Goal: Ask a question: Seek information or help from site administrators or community

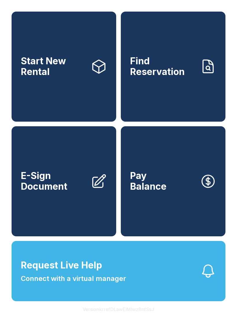
click at [114, 301] on button "Request Live Help Connect with a virtual manager" at bounding box center [119, 271] width 214 height 60
click at [107, 272] on span "Request Live Help Connect with a virtual manager" at bounding box center [73, 270] width 105 height 25
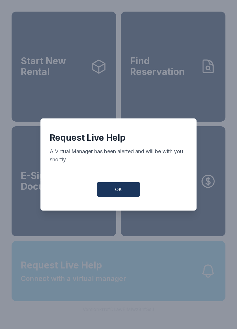
click at [107, 272] on div "Request Live Help A Virtual Manager has been alerted and will be with you short…" at bounding box center [118, 164] width 237 height 329
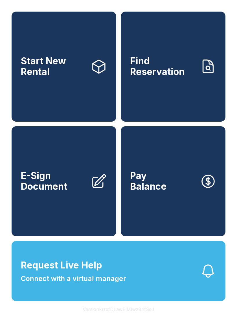
click at [111, 283] on span "Connect with a virtual manager" at bounding box center [73, 278] width 105 height 10
click at [106, 305] on div "Request Live Help A Virtual Manager has been alerted and will be with you short…" at bounding box center [118, 164] width 237 height 329
click at [107, 317] on button "Version krrefDLawElMlwz8nfSsJ" at bounding box center [118, 309] width 81 height 16
click at [116, 298] on button "Request Live Help Connect with a virtual manager" at bounding box center [119, 271] width 214 height 60
click at [108, 281] on span "Request Live Help Connect with a virtual manager" at bounding box center [73, 270] width 105 height 25
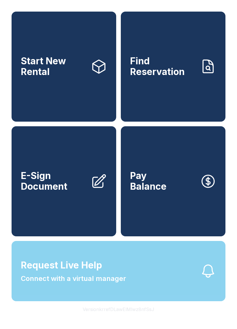
click at [112, 283] on span "Request Live Help Connect with a virtual manager" at bounding box center [73, 270] width 105 height 25
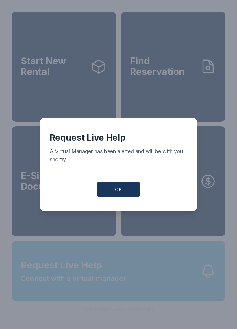
click at [112, 285] on div "Request Live Help A Virtual Manager has been alerted and will be with you short…" at bounding box center [118, 164] width 237 height 329
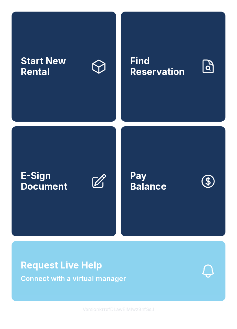
click at [116, 283] on span "Connect with a virtual manager" at bounding box center [73, 278] width 105 height 10
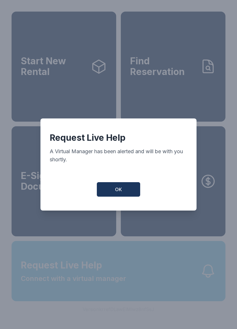
click at [116, 286] on div "Request Live Help A Virtual Manager has been alerted and will be with you short…" at bounding box center [118, 164] width 237 height 329
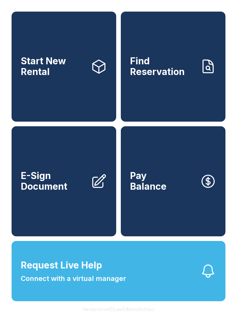
click at [129, 301] on button "Request Live Help Connect with a virtual manager" at bounding box center [119, 271] width 214 height 60
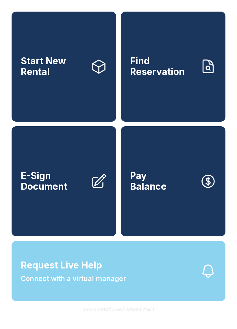
click at [111, 283] on span "Connect with a virtual manager" at bounding box center [73, 278] width 105 height 10
click at [95, 272] on span "Request Live Help" at bounding box center [61, 265] width 81 height 14
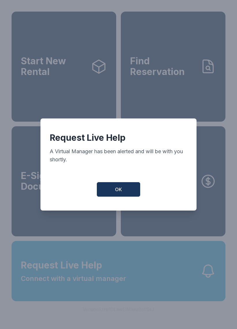
click at [115, 188] on button "OK" at bounding box center [118, 189] width 43 height 14
